Goal: Task Accomplishment & Management: Manage account settings

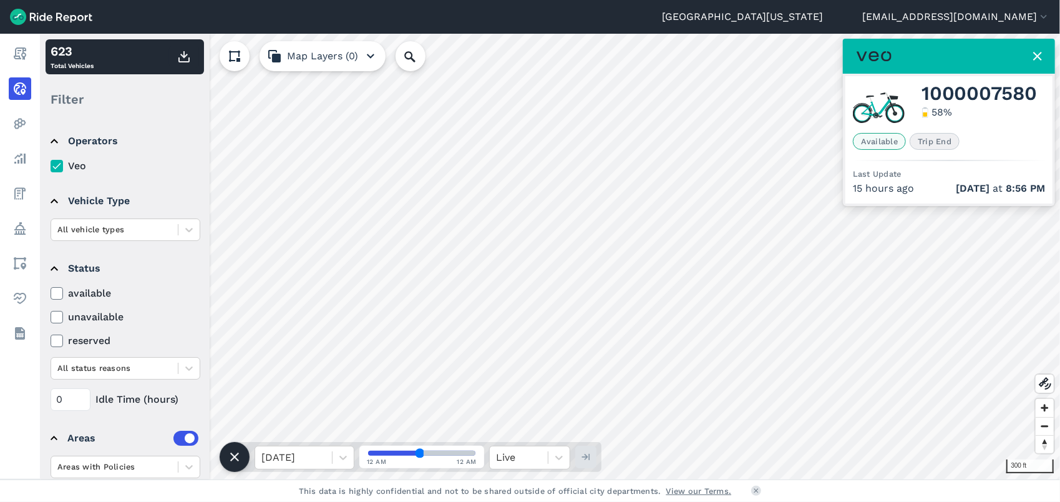
click at [663, 0] on html "[GEOGRAPHIC_DATA][US_STATE] [EMAIL_ADDRESS][DOMAIN_NAME] Settings Terms Sign Ou…" at bounding box center [530, 251] width 1060 height 502
click at [628, 501] on html "[GEOGRAPHIC_DATA][US_STATE] [EMAIL_ADDRESS][DOMAIN_NAME] Settings Terms Sign Ou…" at bounding box center [530, 251] width 1060 height 502
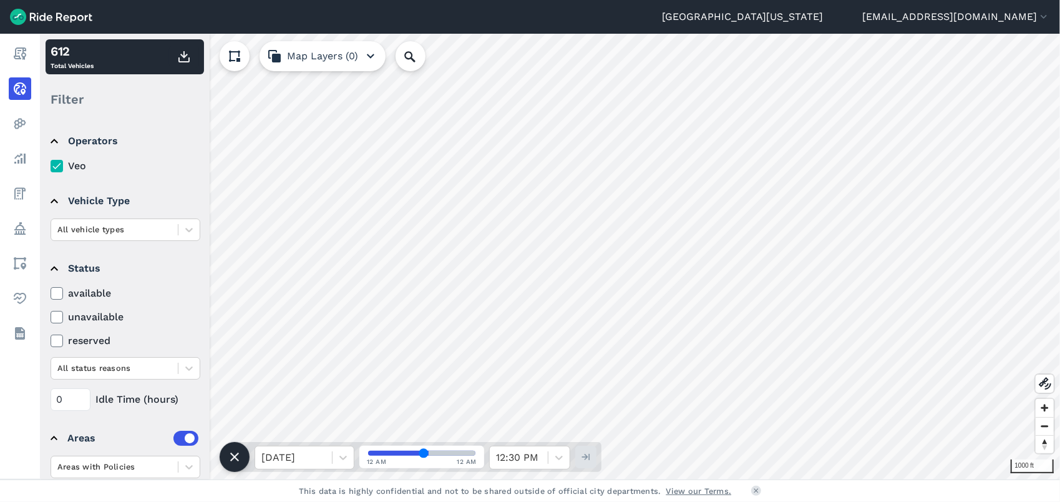
click at [603, 27] on div "[GEOGRAPHIC_DATA][US_STATE] [EMAIL_ADDRESS][DOMAIN_NAME] Settings Terms Sign Ou…" at bounding box center [530, 251] width 1060 height 502
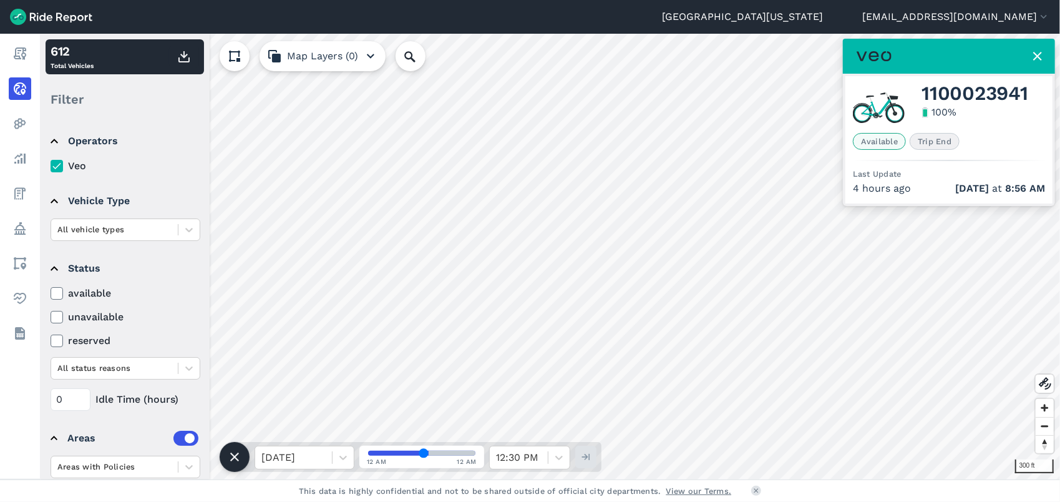
click at [594, 442] on div "300 ft × 1100023941 612 Total Vehicles Filter Operators Veo Vehicle Type All ve…" at bounding box center [550, 257] width 1020 height 446
